Goal: Transaction & Acquisition: Obtain resource

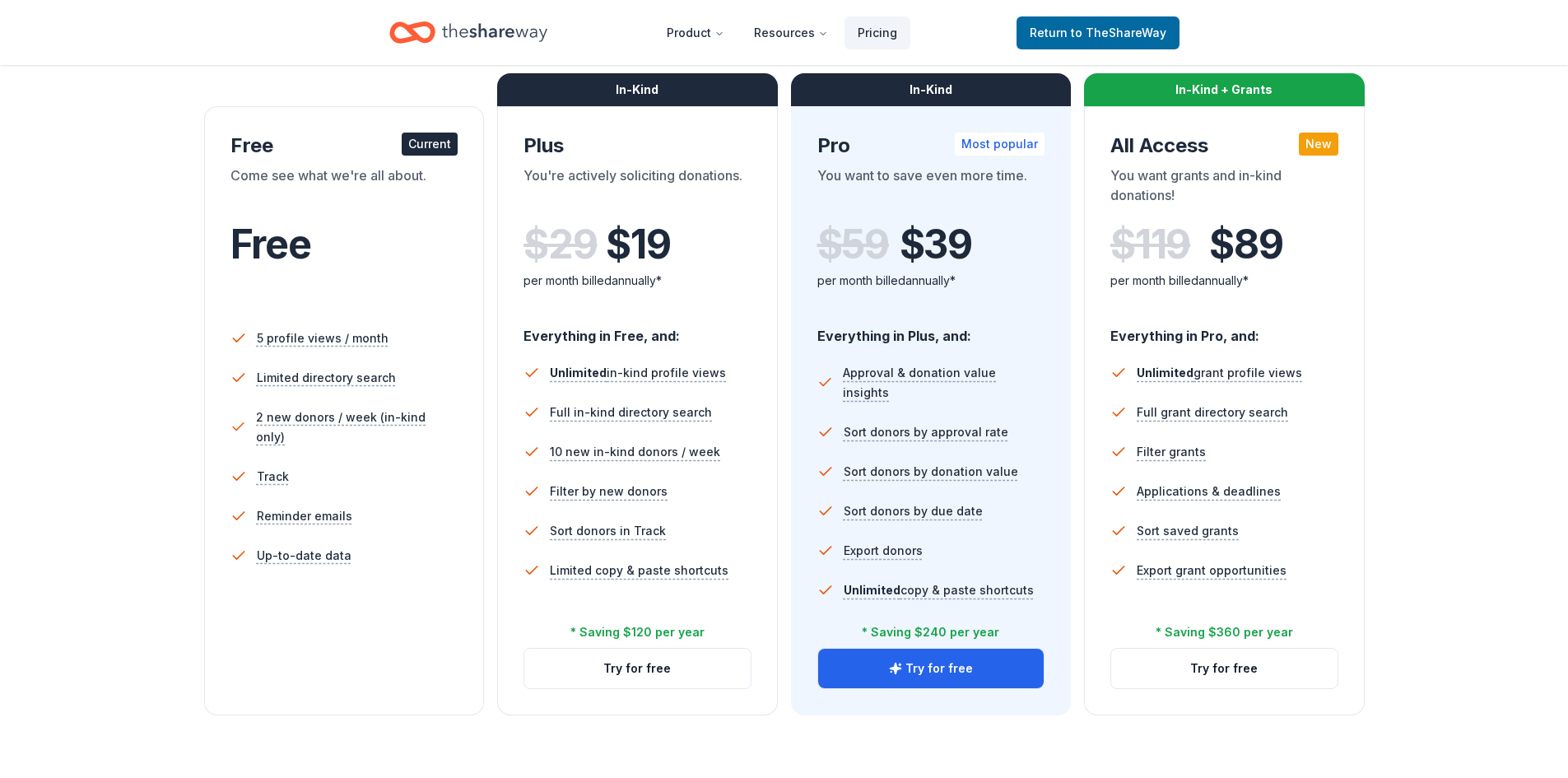
scroll to position [329, 0]
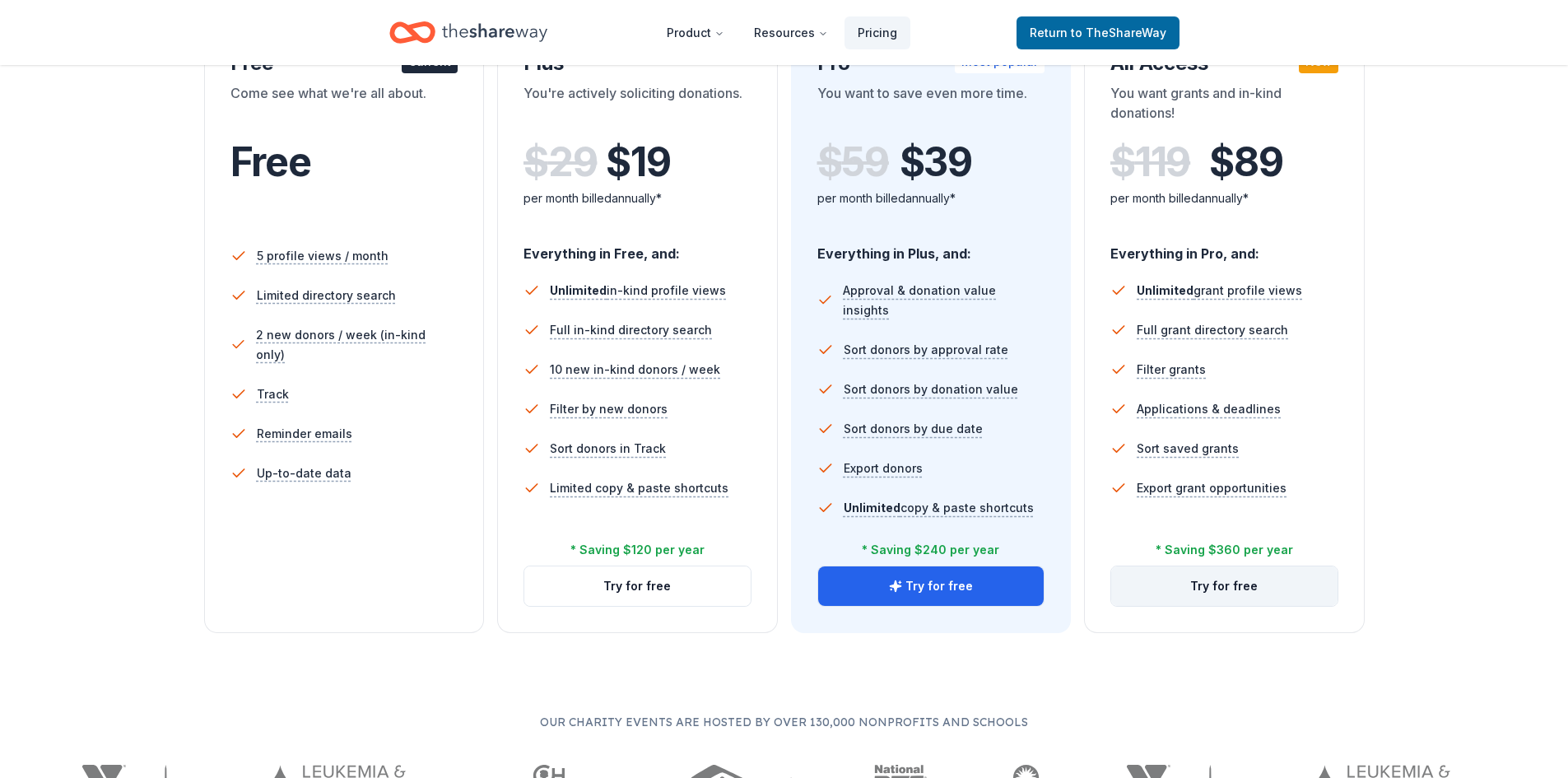
click at [1217, 585] on button "Try for free" at bounding box center [1225, 586] width 227 height 39
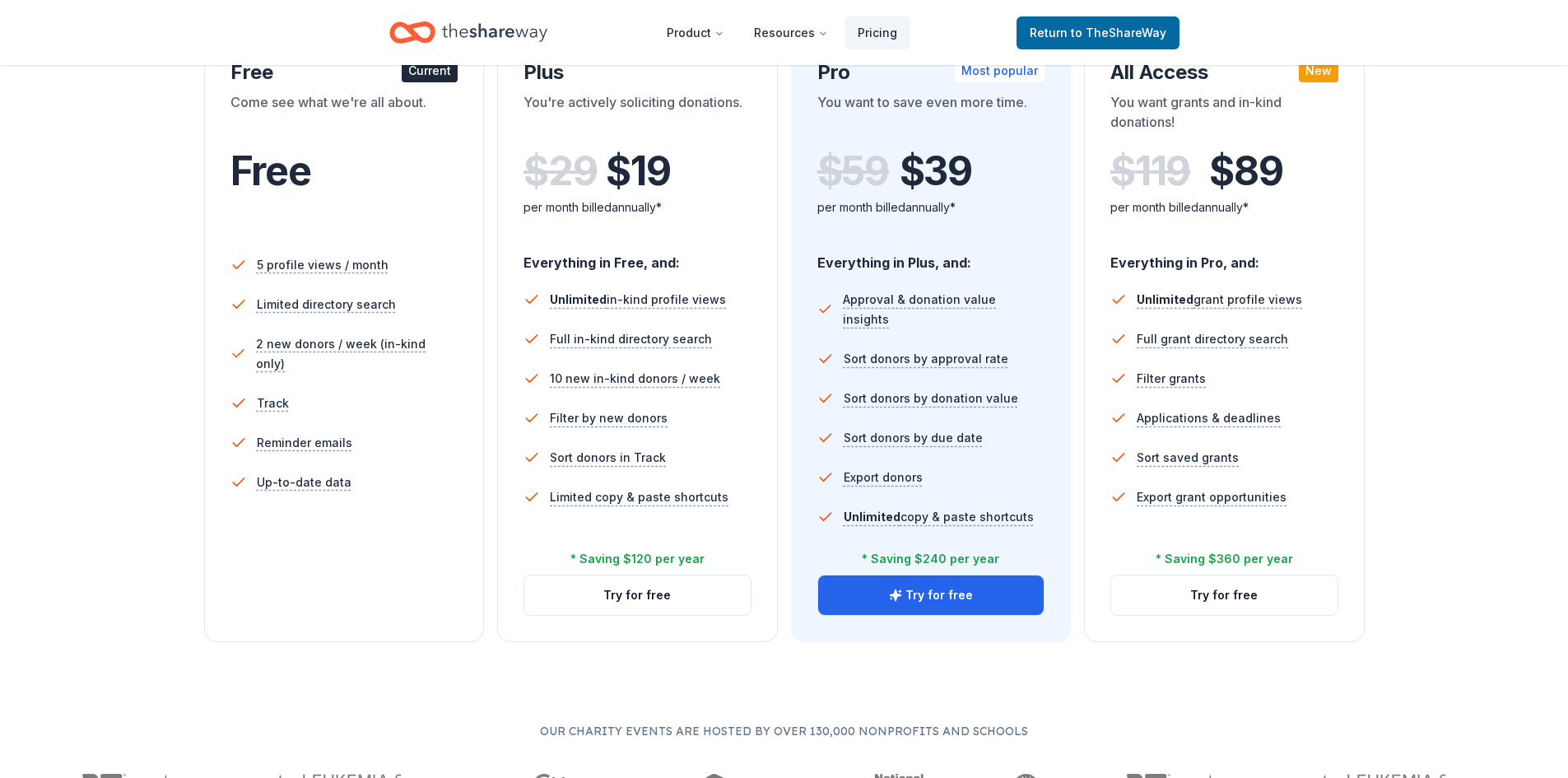
scroll to position [329, 0]
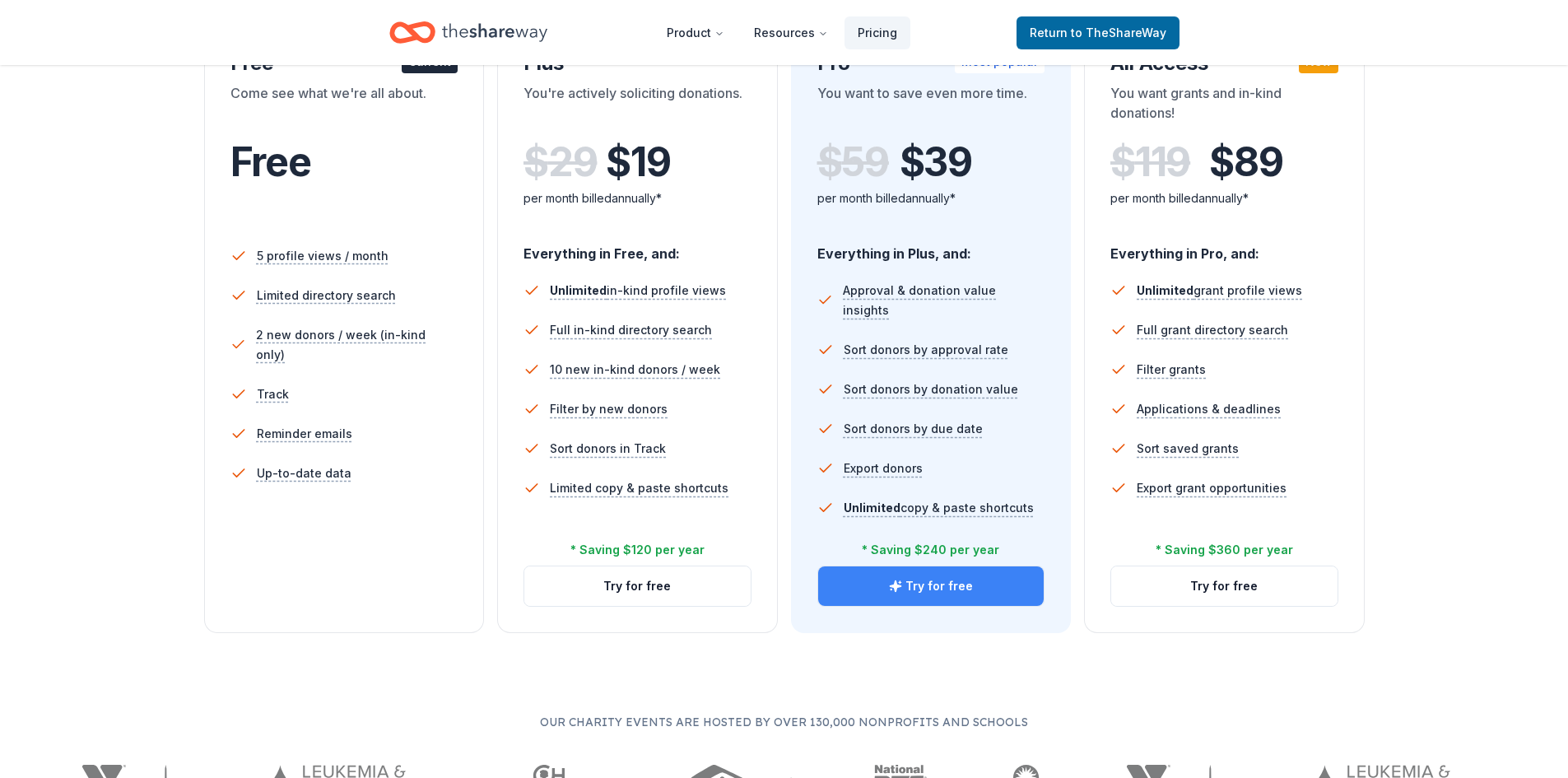
click at [934, 592] on button "Try for free" at bounding box center [931, 586] width 227 height 39
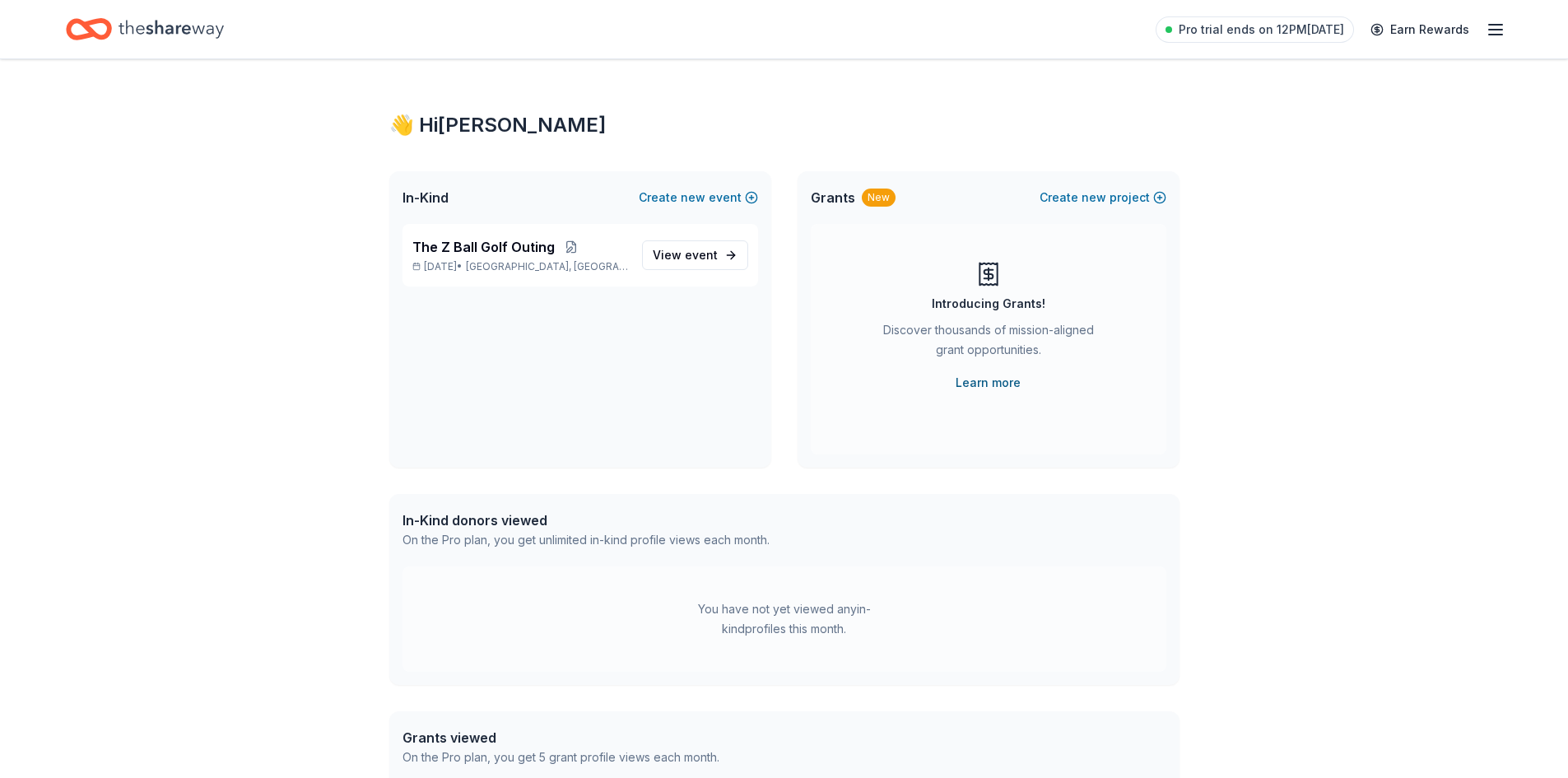
click at [984, 383] on link "Learn more" at bounding box center [988, 383] width 65 height 20
click at [686, 256] on span "View event" at bounding box center [685, 255] width 65 height 20
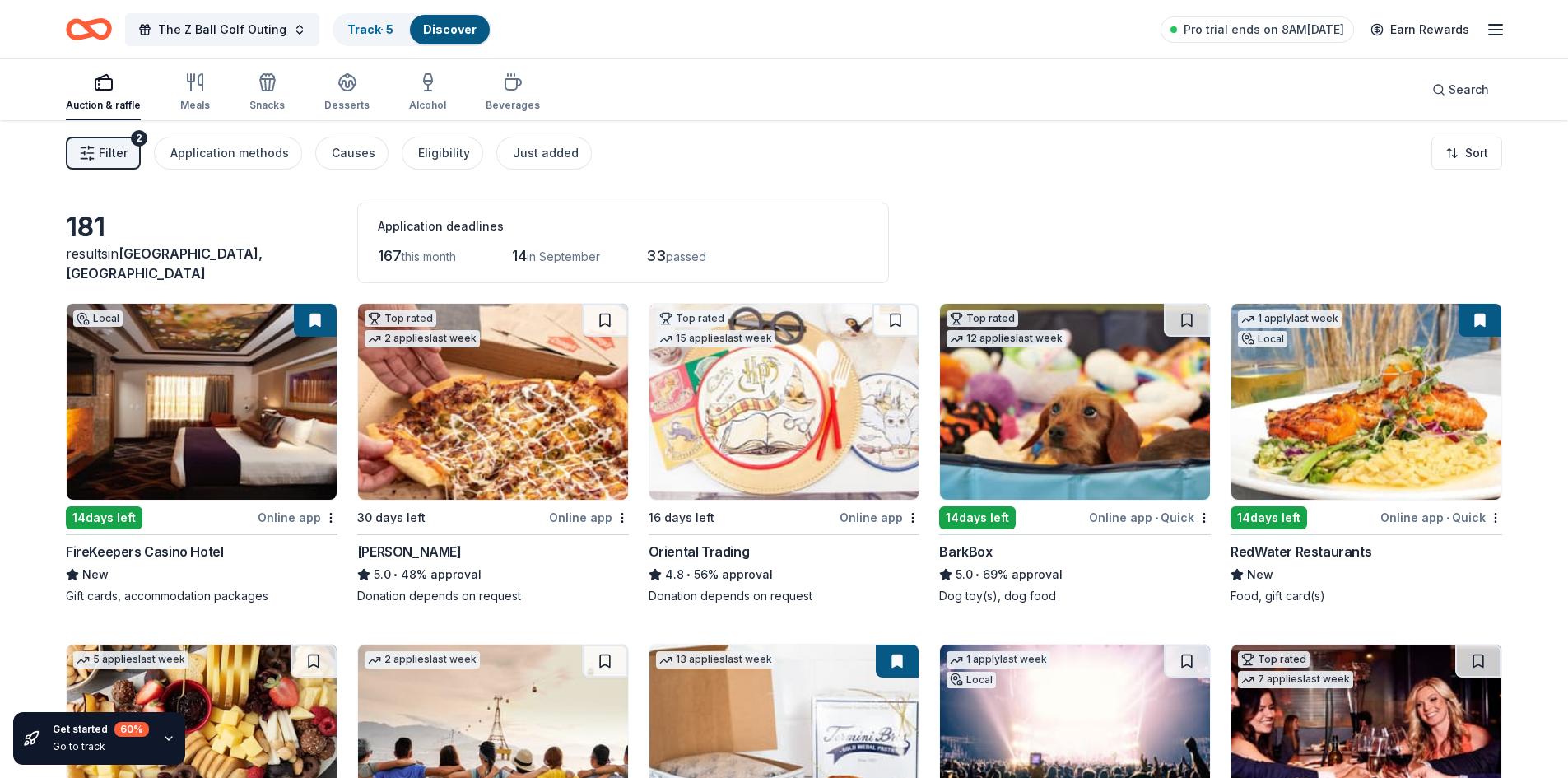
click at [250, 411] on img at bounding box center [201, 401] width 270 height 196
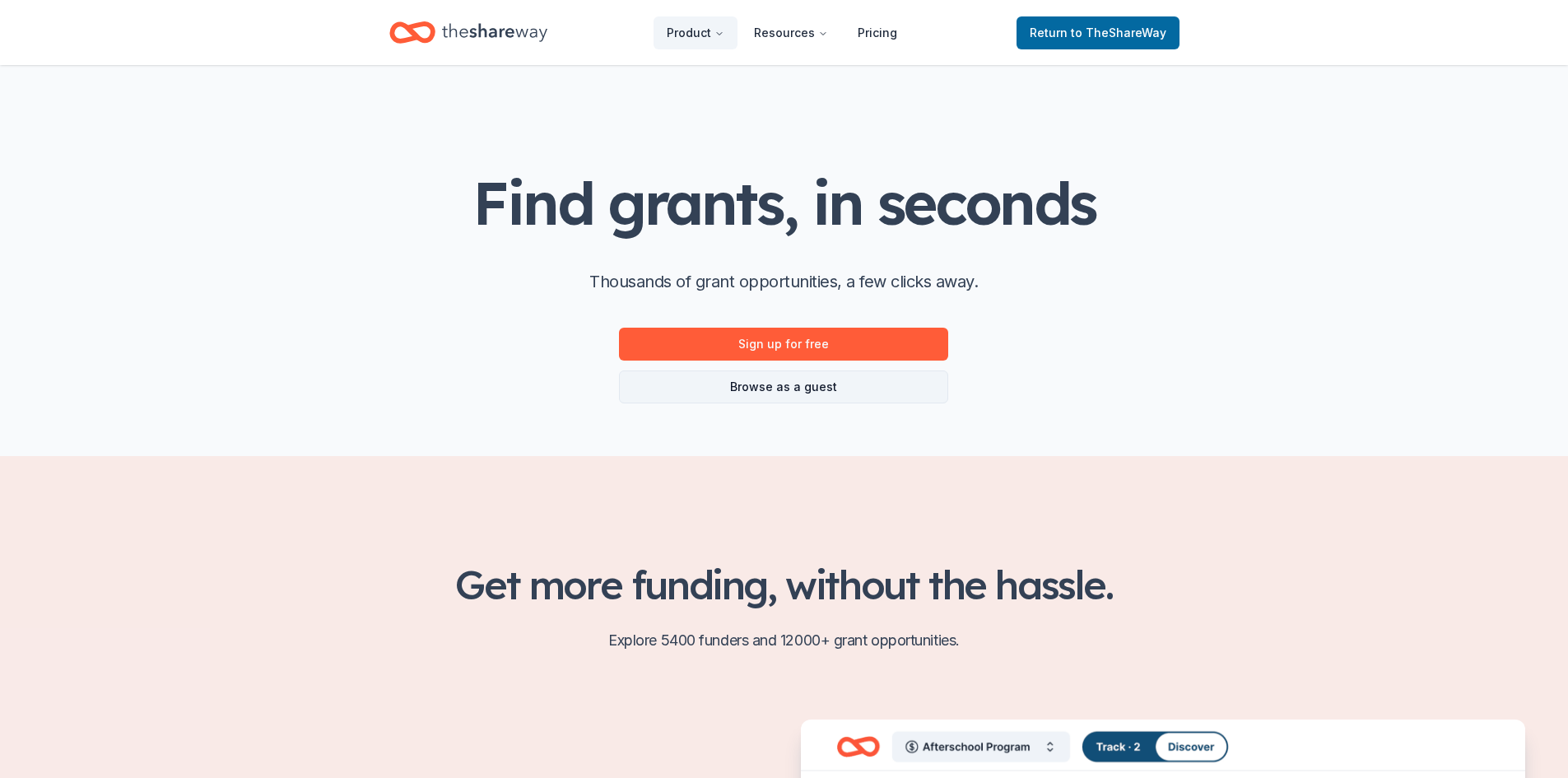
click at [789, 391] on link "Browse as a guest" at bounding box center [783, 387] width 329 height 33
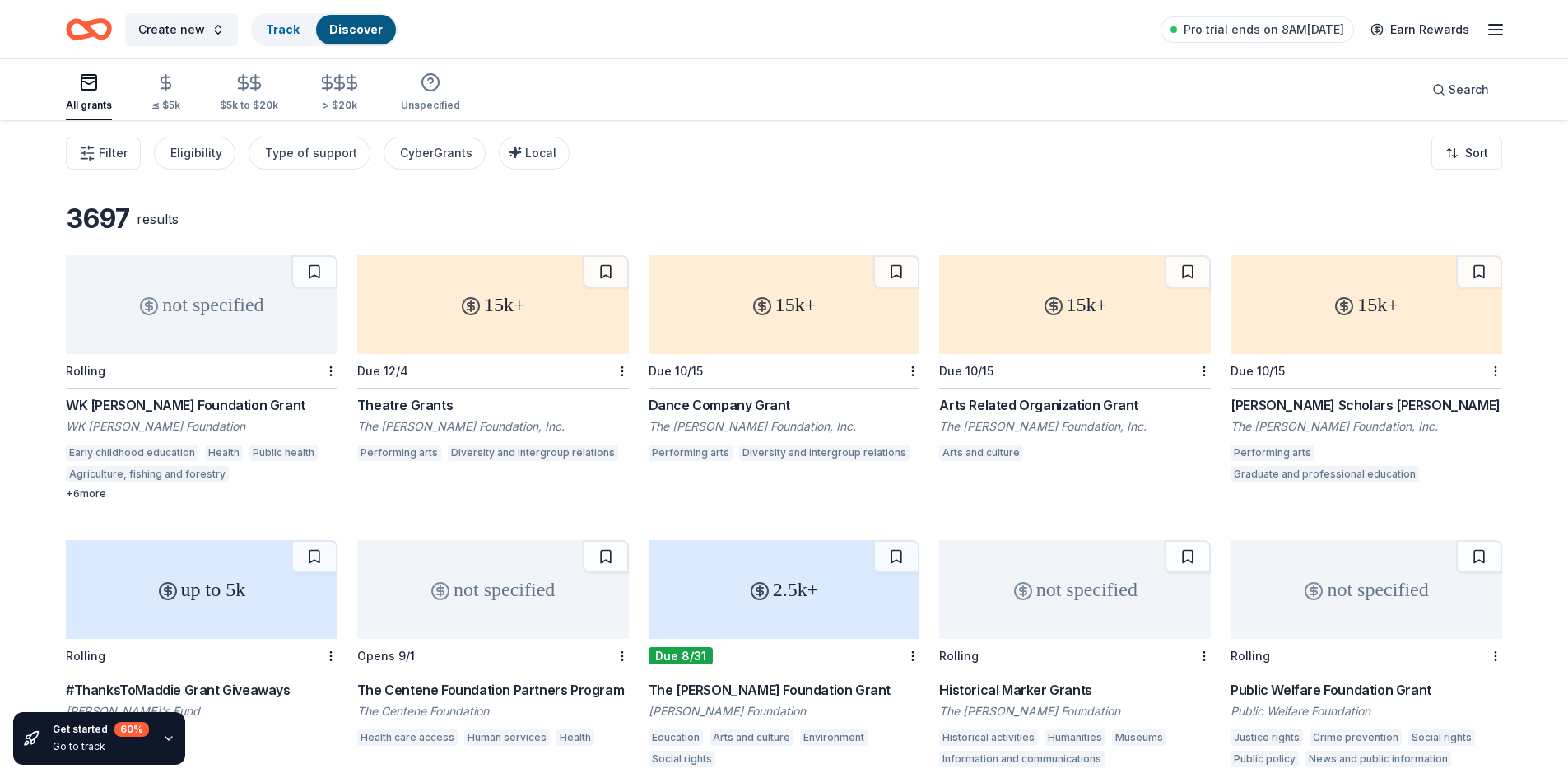
click at [155, 324] on div "not specified" at bounding box center [201, 304] width 272 height 99
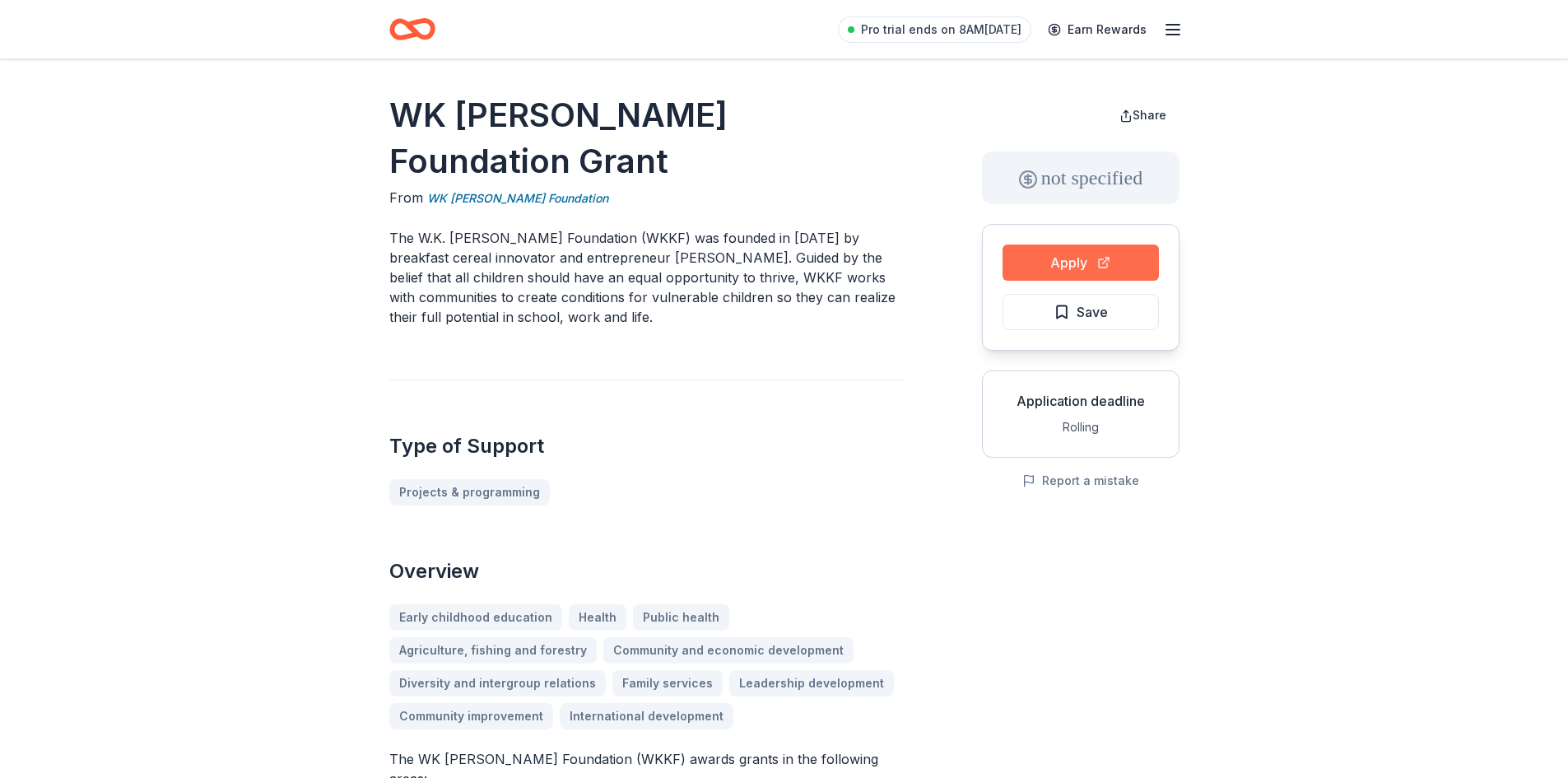
click at [1050, 272] on button "Apply" at bounding box center [1081, 262] width 157 height 37
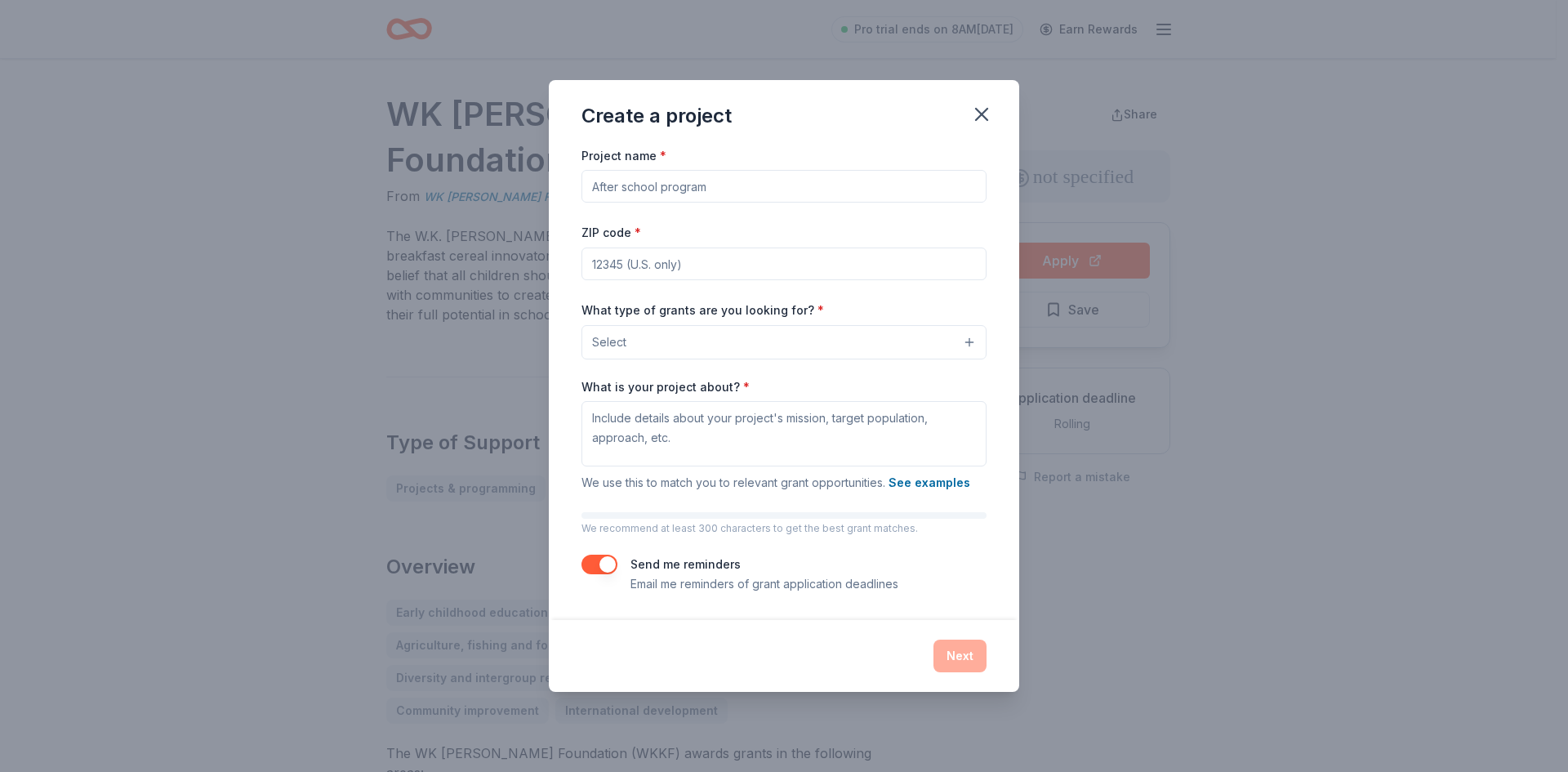
click at [702, 342] on button "Select" at bounding box center [784, 342] width 405 height 35
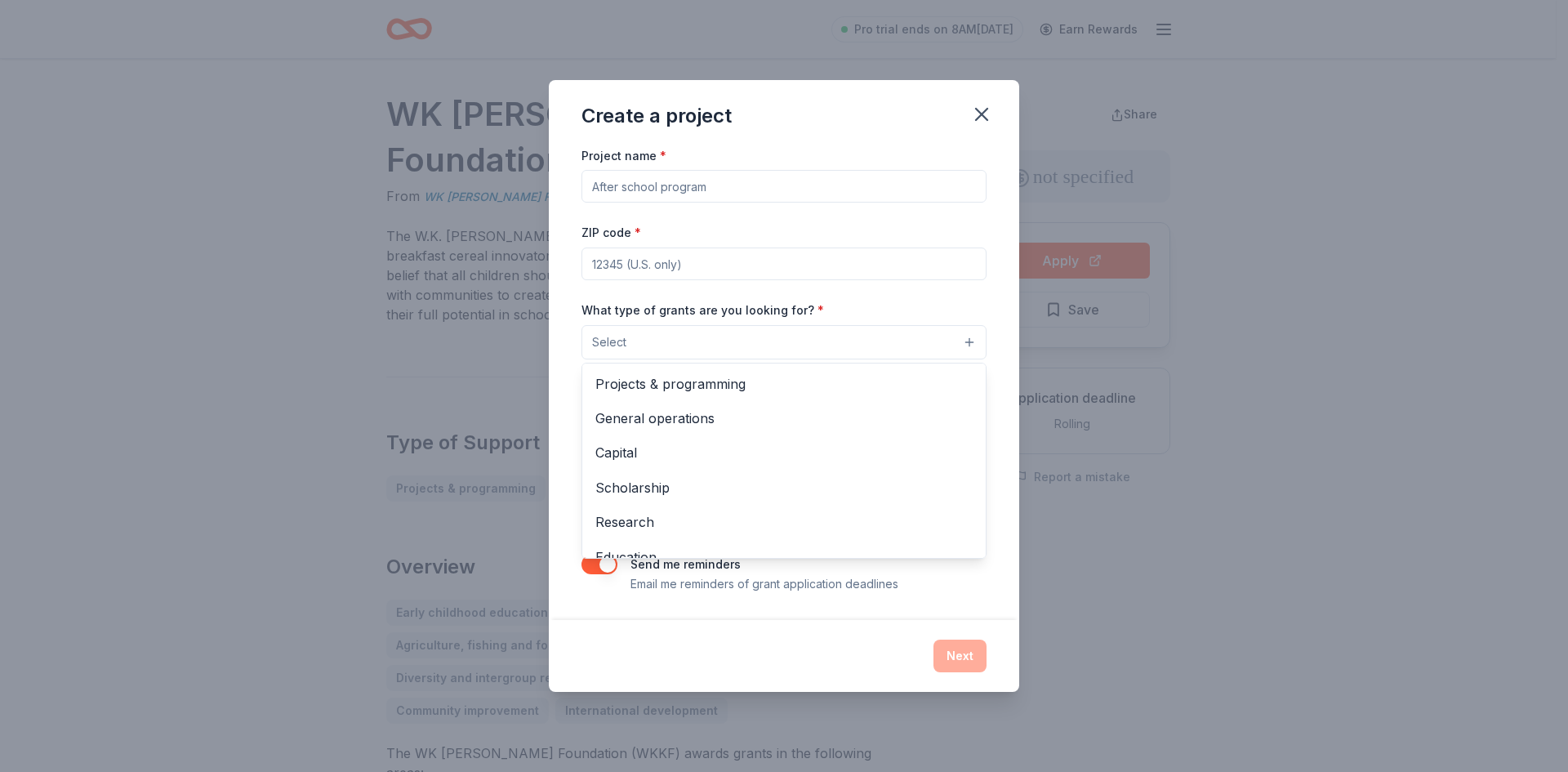
click at [574, 299] on div "Project name * ZIP code * What type of grants are you looking for? * Select Pro…" at bounding box center [784, 382] width 470 height 474
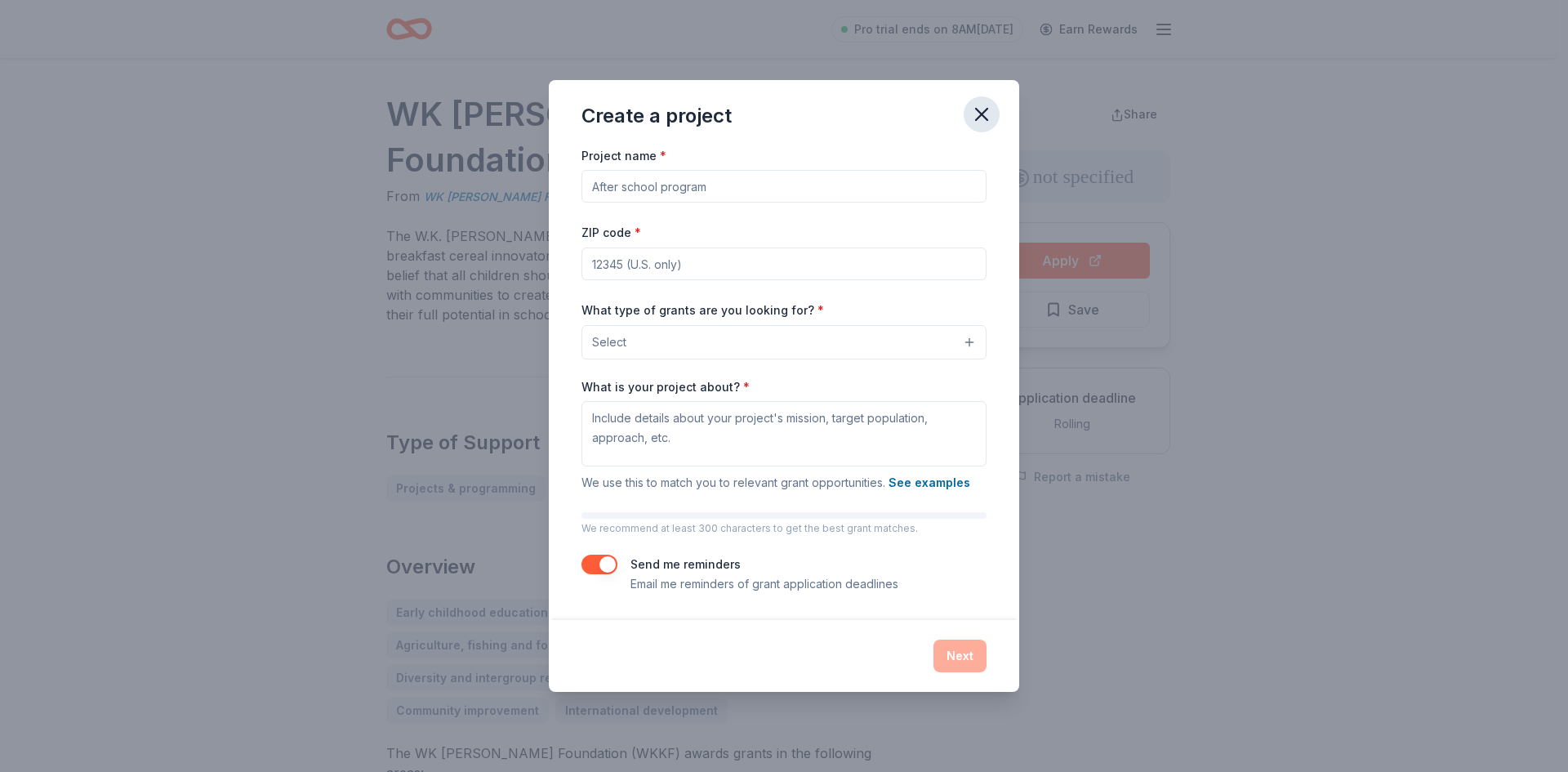
click at [978, 118] on icon "button" at bounding box center [981, 114] width 12 height 12
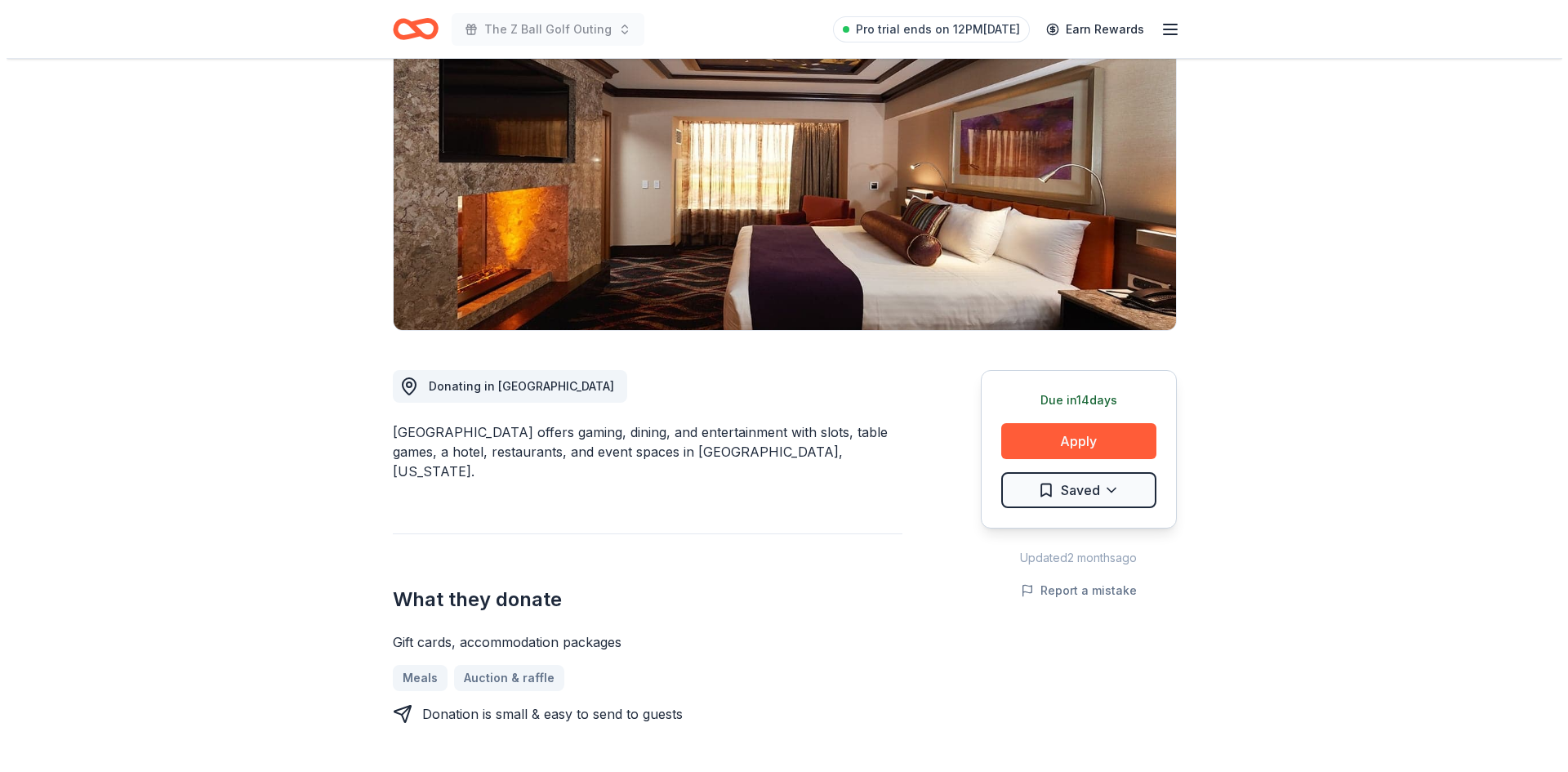
scroll to position [163, 0]
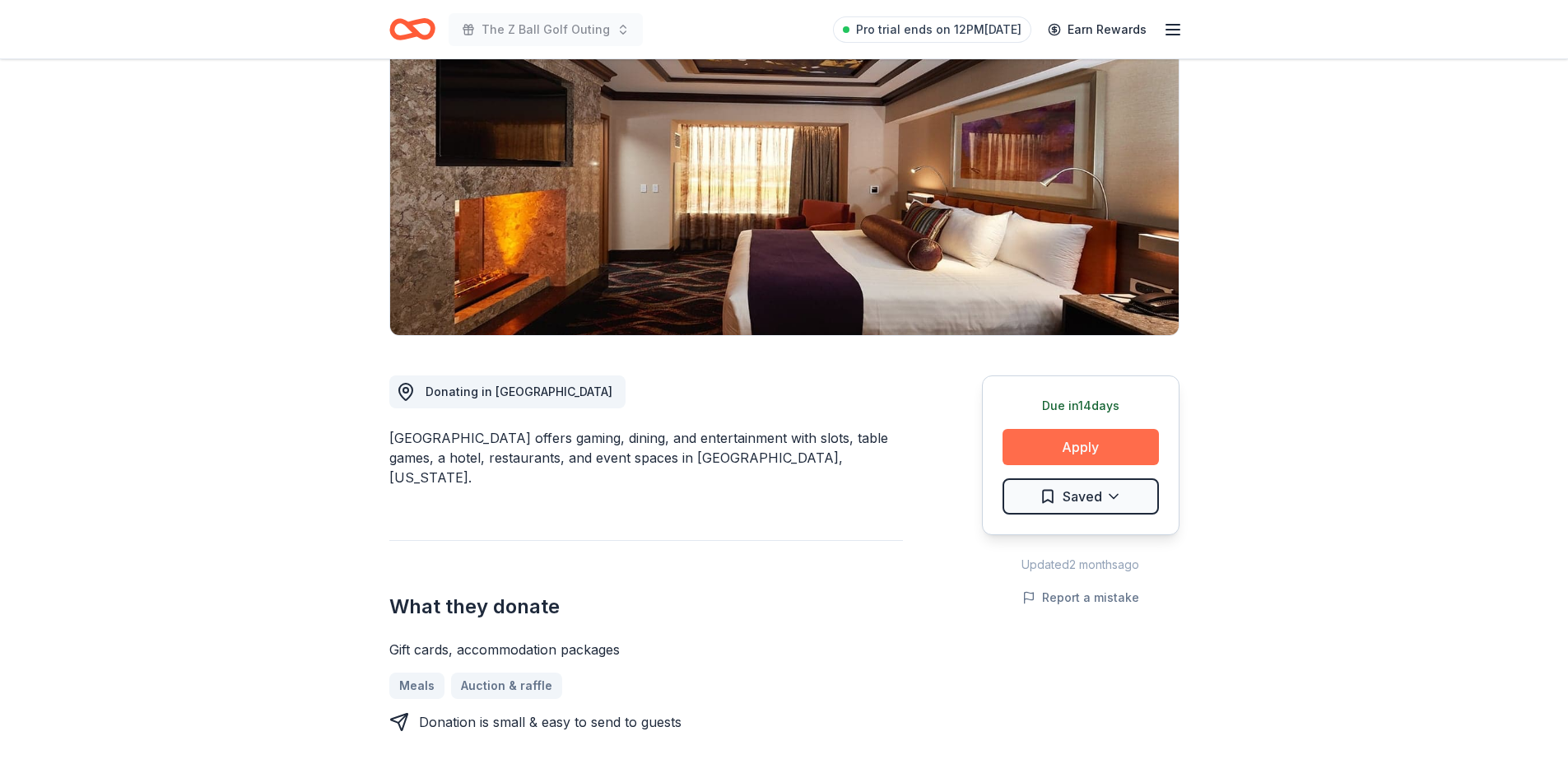
click at [1080, 447] on button "Apply" at bounding box center [1081, 447] width 157 height 37
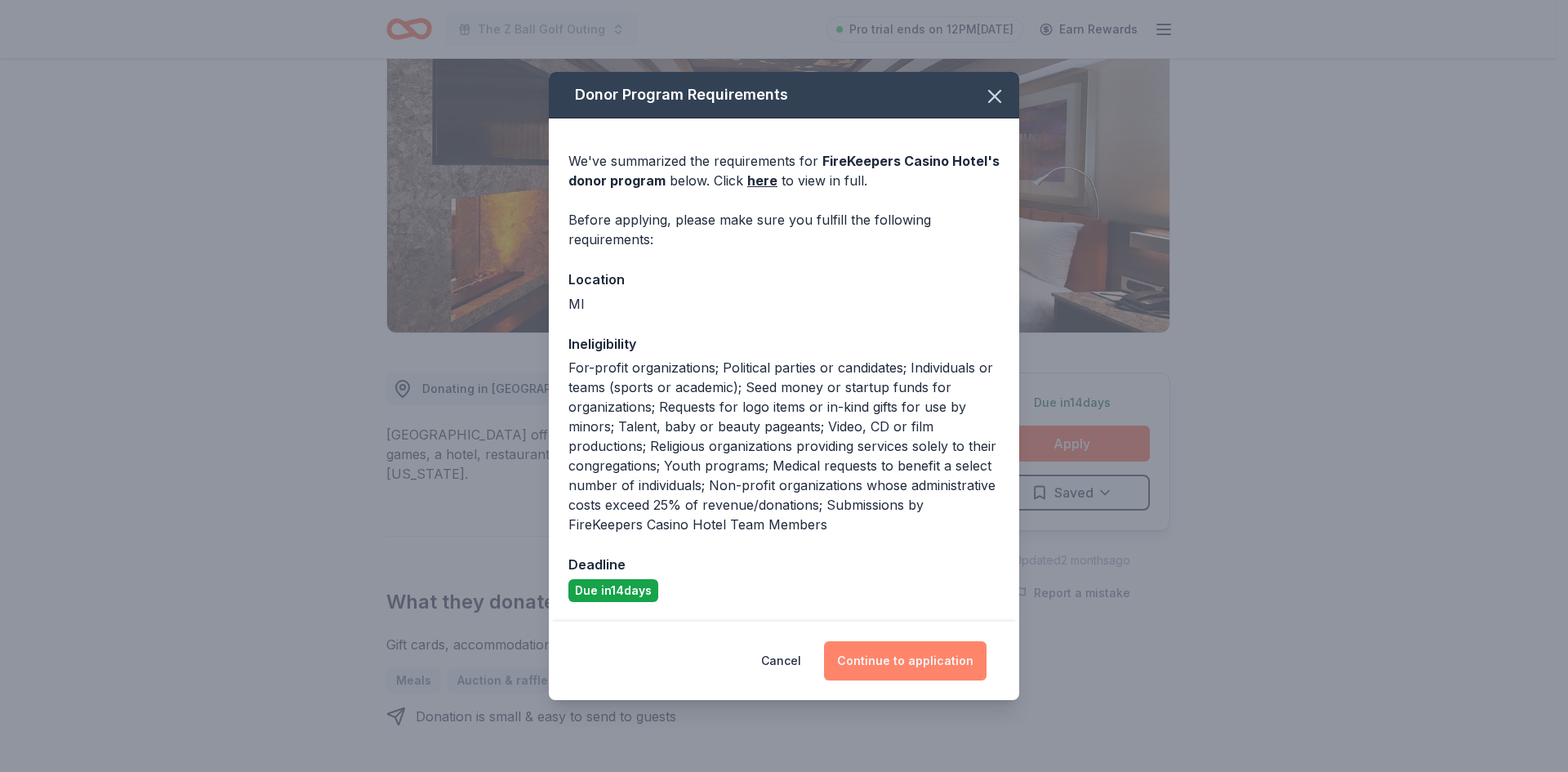
click at [888, 660] on button "Continue to application" at bounding box center [905, 660] width 162 height 39
